Goal: Check status

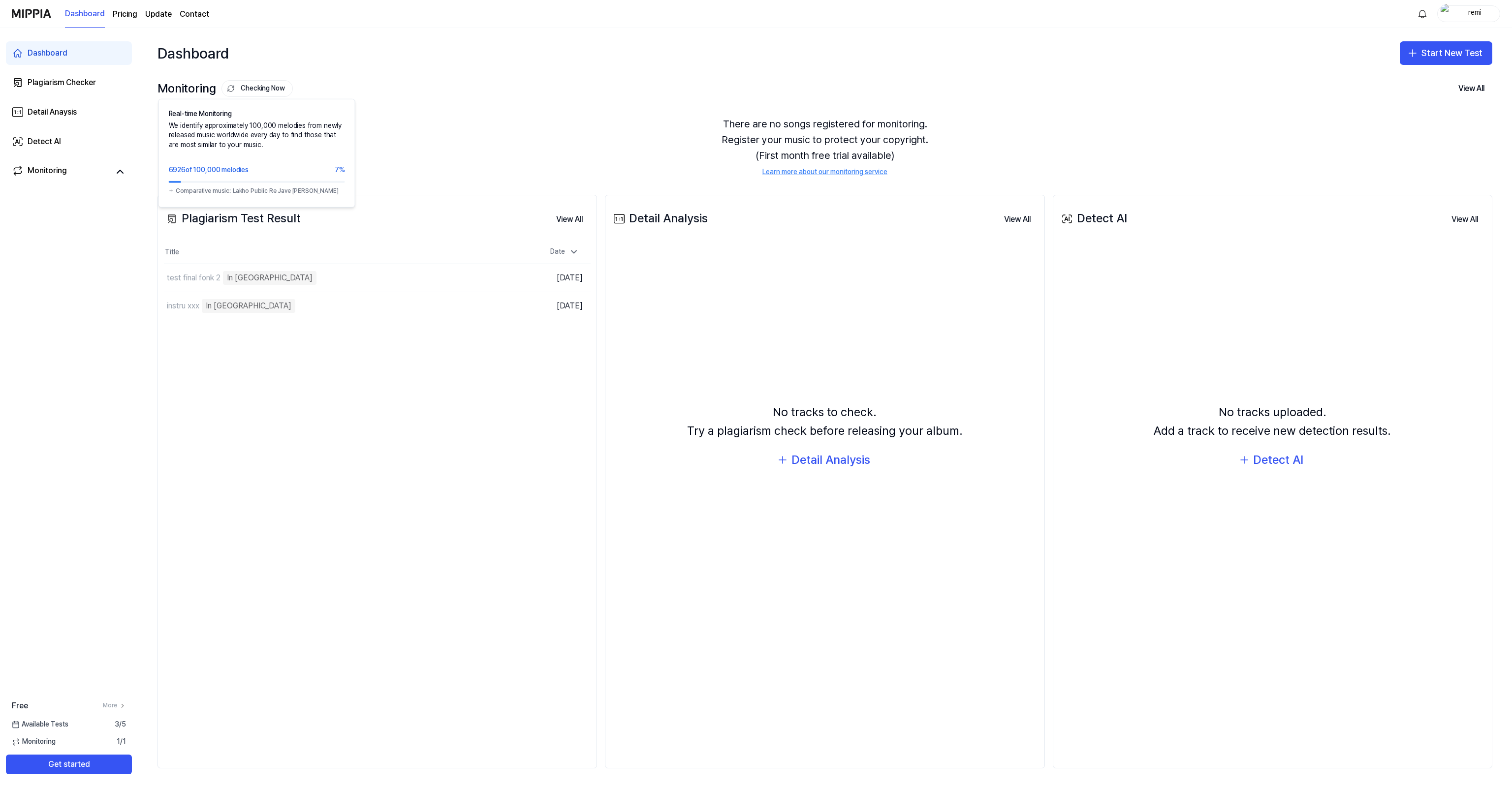
click at [268, 89] on button "Checking Now" at bounding box center [258, 88] width 72 height 17
click at [443, 276] on td "test final fonk 2 In Queue Go to Results" at bounding box center [324, 278] width 320 height 28
click at [458, 304] on td "instru xxx In Queue Go to Results" at bounding box center [324, 306] width 320 height 28
click at [455, 282] on td "test final fonk 2 In Queue Go to Results" at bounding box center [324, 278] width 320 height 28
click at [427, 320] on div "Plagiarism Test Result View All Plagiarism Test Result Title Date test final fo…" at bounding box center [377, 481] width 439 height 573
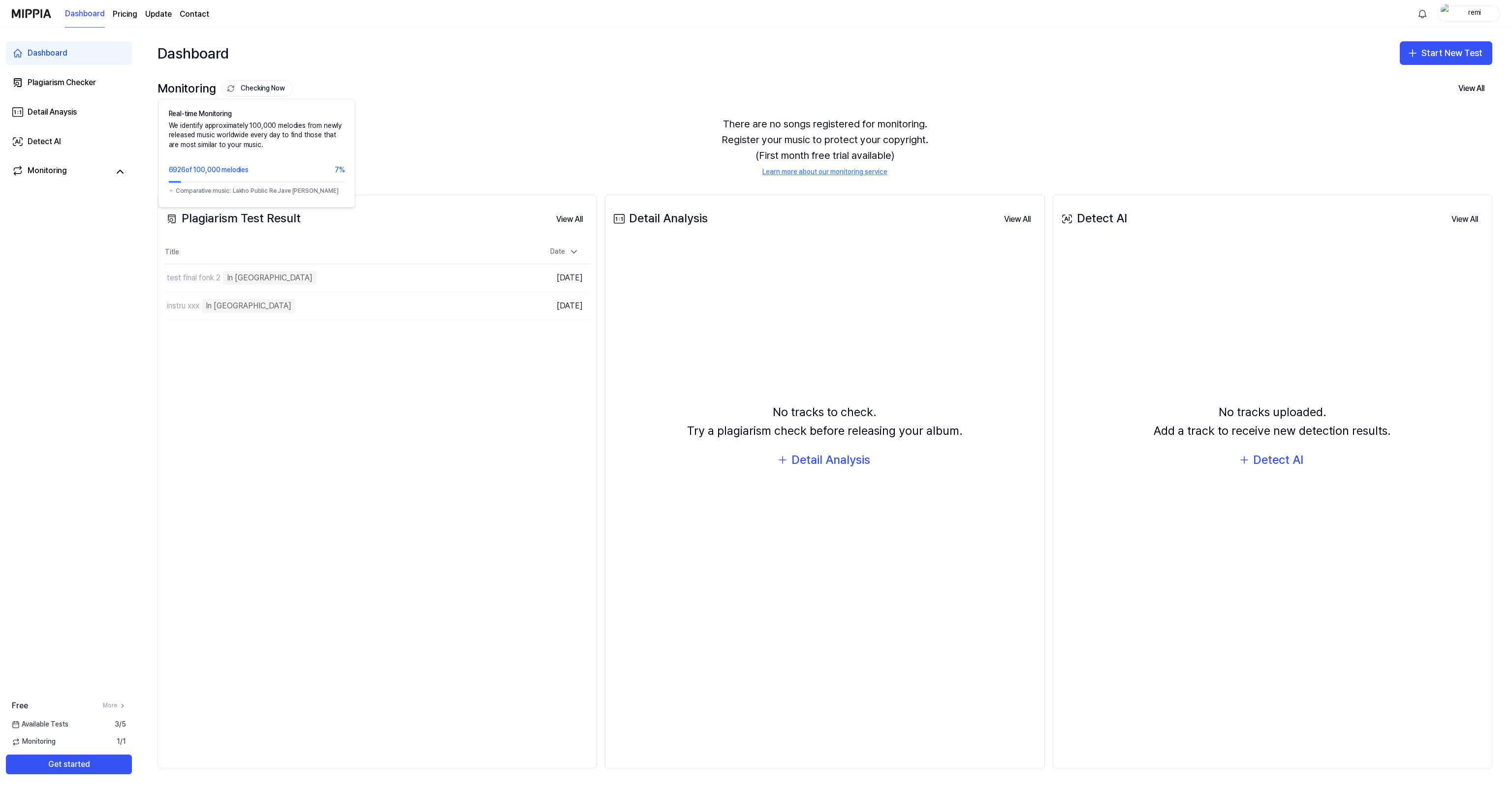
click at [260, 83] on button "Checking Now" at bounding box center [258, 88] width 72 height 17
